Goal: Entertainment & Leisure: Consume media (video, audio)

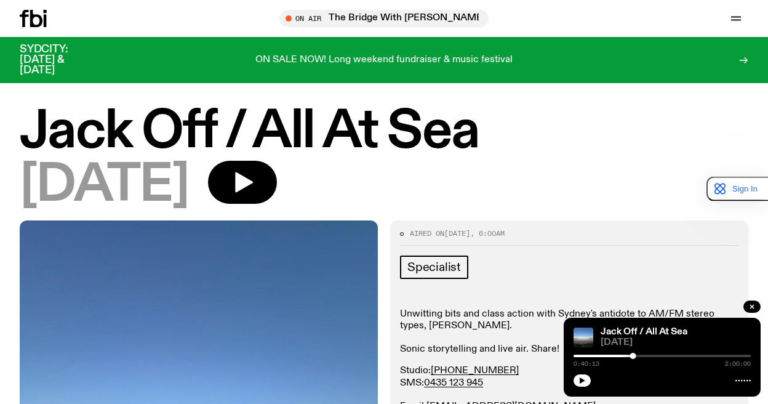
scroll to position [354, 0]
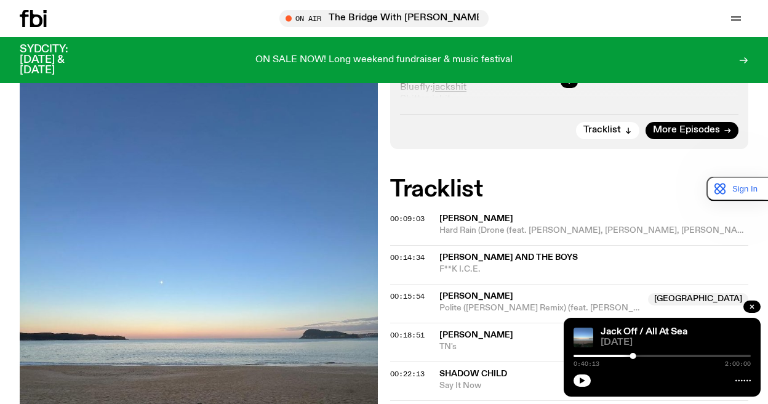
click at [584, 379] on icon "button" at bounding box center [581, 379] width 7 height 7
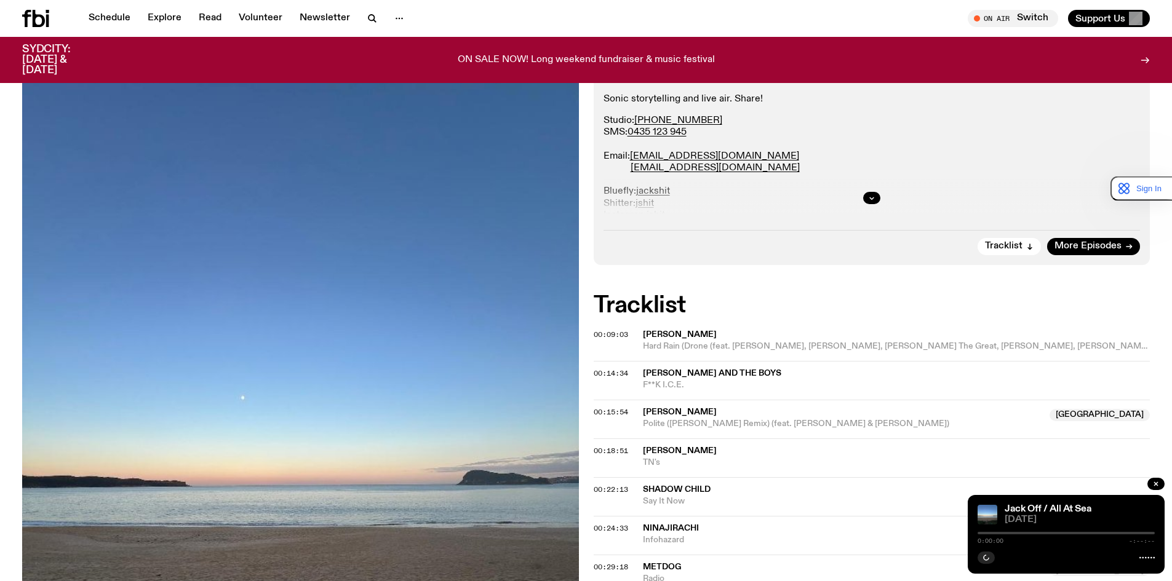
scroll to position [302, 0]
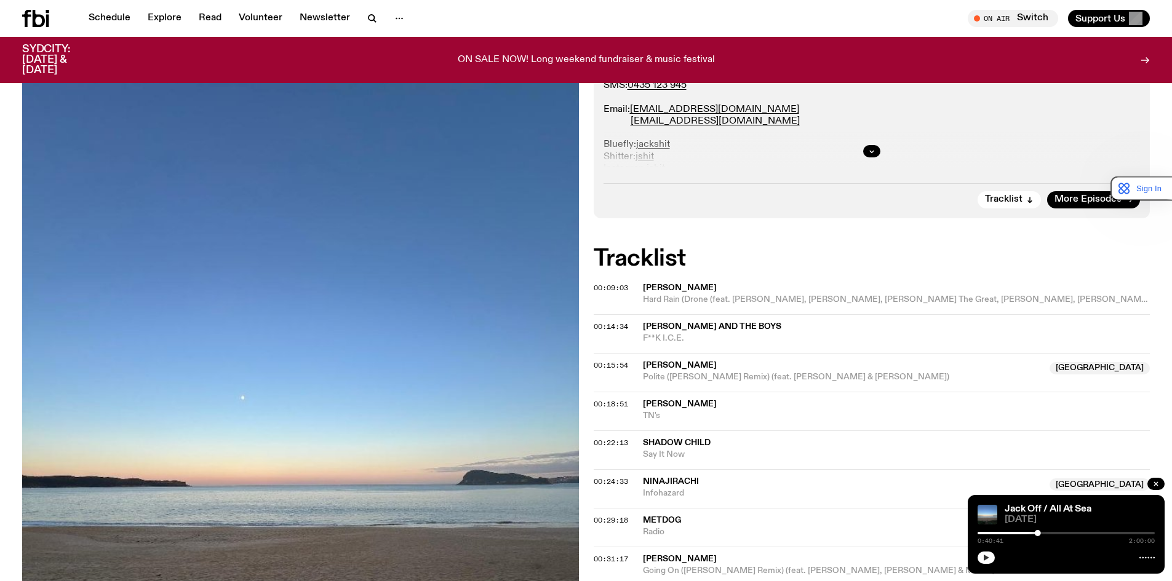
click at [993, 558] on button "button" at bounding box center [985, 558] width 17 height 12
